Goal: Use online tool/utility: Utilize a website feature to perform a specific function

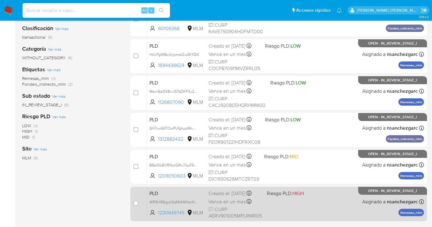
scroll to position [56, 0]
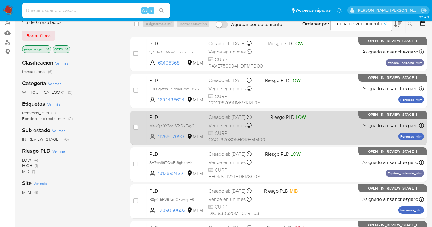
click at [209, 122] on span "Vence en un mes" at bounding box center [226, 125] width 37 height 7
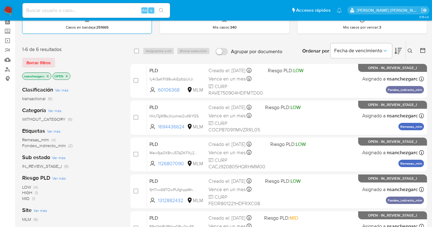
scroll to position [0, 0]
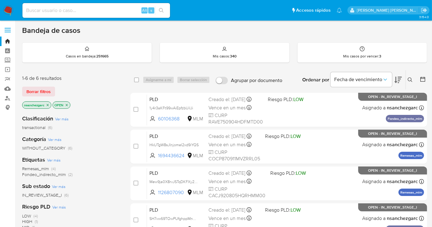
click at [9, 10] on img at bounding box center [8, 10] width 10 height 10
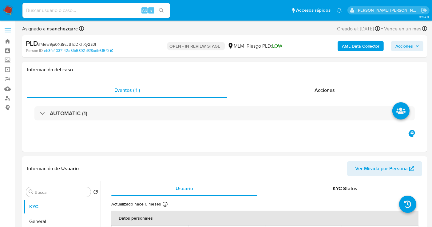
select select "10"
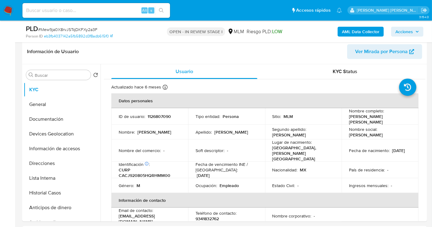
scroll to position [171, 0]
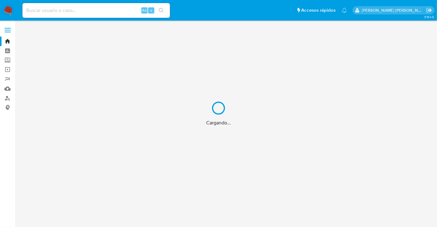
click at [7, 61] on div "Cargando..." at bounding box center [218, 113] width 437 height 227
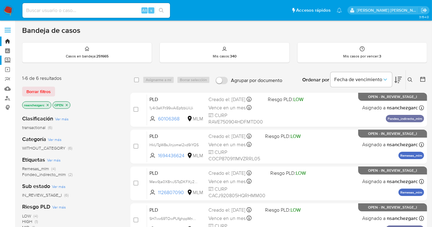
drag, startPoint x: 9, startPoint y: 59, endPoint x: 15, endPoint y: 64, distance: 8.4
click at [9, 59] on label "Screening" at bounding box center [36, 61] width 73 height 10
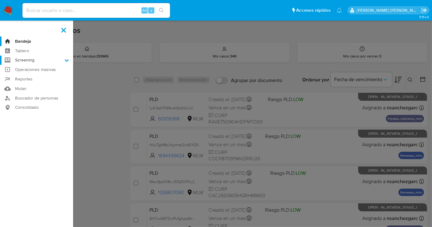
click at [0, 0] on input "Screening" at bounding box center [0, 0] width 0 height 0
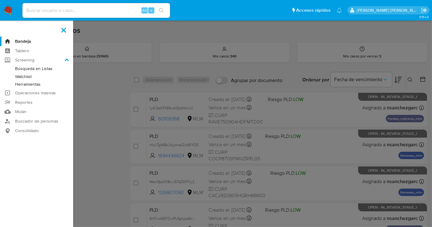
click at [35, 85] on link "Herramientas" at bounding box center [36, 85] width 73 height 8
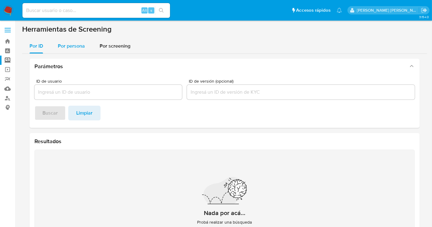
click at [69, 49] on span "Por persona" at bounding box center [71, 45] width 27 height 7
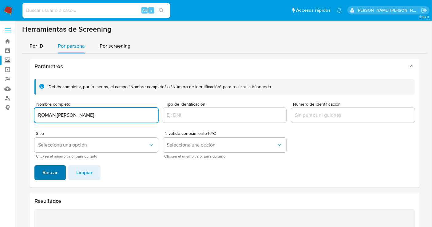
type input "ROMAN ALBERTO CHACON CAAMAL"
click at [48, 172] on span "Buscar" at bounding box center [49, 173] width 15 height 14
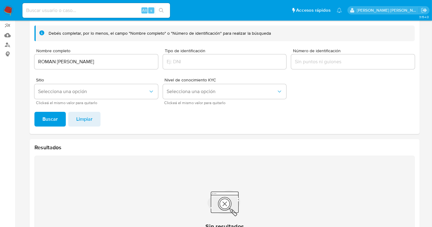
scroll to position [35, 0]
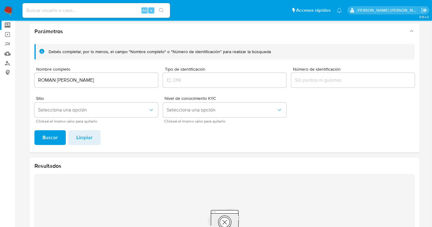
click at [57, 79] on input "ROMAN ALBERTO CHACON CAAMAL" at bounding box center [96, 80] width 124 height 8
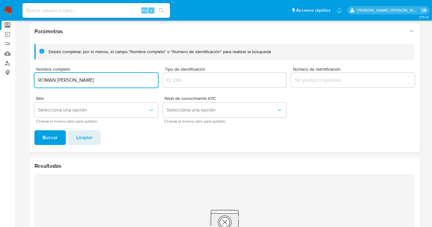
click at [57, 79] on input "ROMAN ALBERTO CHACON CAAMAL" at bounding box center [96, 80] width 124 height 8
type input "ISRAEL MEDRANO KIAU"
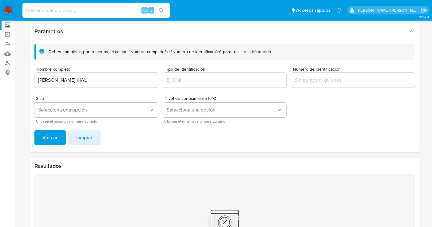
click at [61, 137] on button "Buscar" at bounding box center [49, 137] width 31 height 15
